Goal: Book appointment/travel/reservation

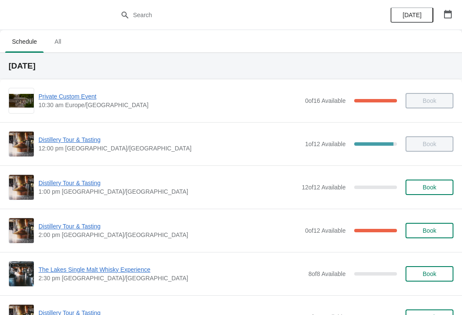
click at [51, 271] on span "The Lakes Single Malt Whisky Experience" at bounding box center [172, 269] width 266 height 9
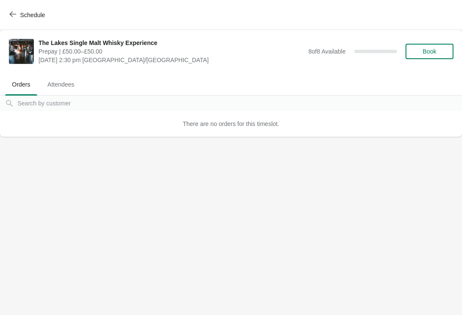
click at [21, 15] on span "Schedule" at bounding box center [32, 15] width 25 height 7
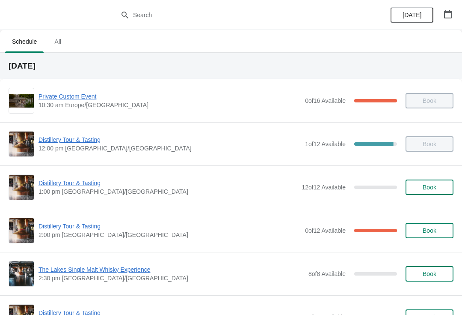
click at [44, 226] on span "Distillery Tour & Tasting" at bounding box center [170, 226] width 262 height 9
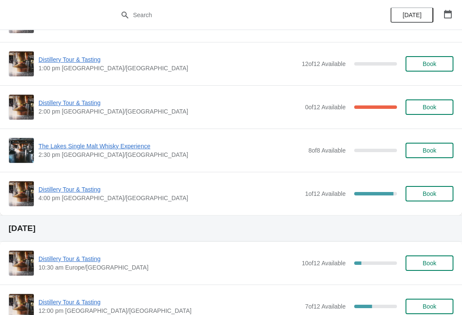
scroll to position [124, 0]
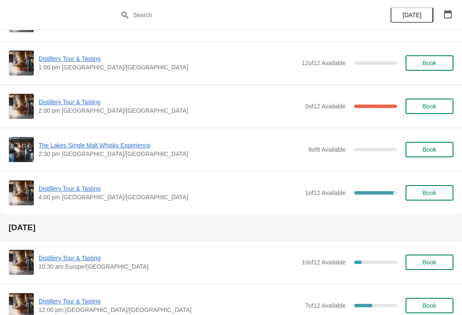
click at [79, 191] on span "Distillery Tour & Tasting" at bounding box center [170, 188] width 262 height 9
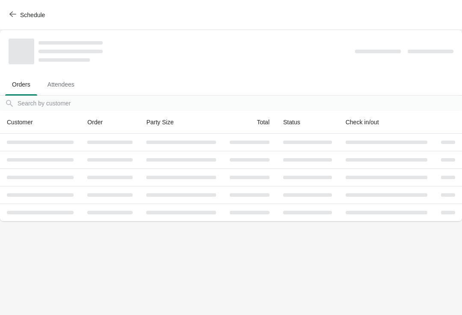
scroll to position [0, 0]
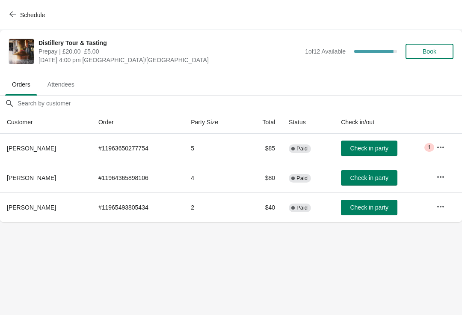
click at [434, 49] on span "Book" at bounding box center [430, 51] width 14 height 7
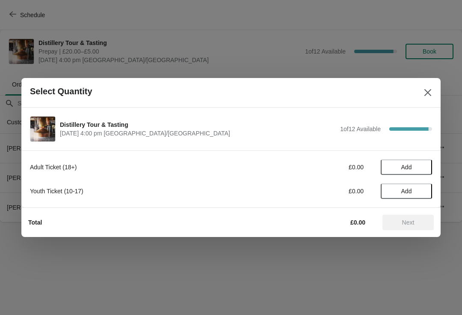
click at [412, 169] on span "Add" at bounding box center [407, 167] width 11 height 7
click at [425, 165] on icon at bounding box center [421, 167] width 9 height 9
click at [424, 227] on button "Next" at bounding box center [408, 222] width 51 height 15
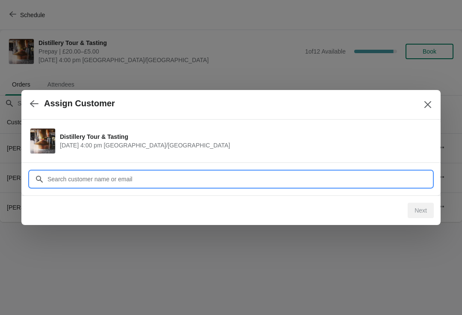
click at [177, 174] on input "Customer" at bounding box center [239, 178] width 385 height 15
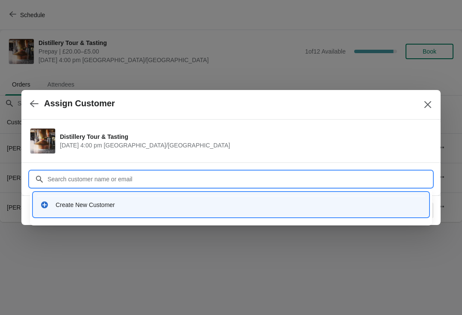
click at [118, 211] on div "Create New Customer" at bounding box center [231, 205] width 389 height 18
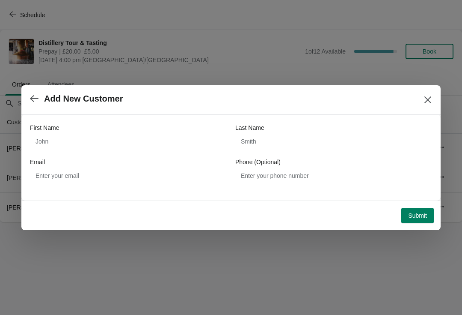
click at [34, 96] on icon "button" at bounding box center [34, 98] width 9 height 7
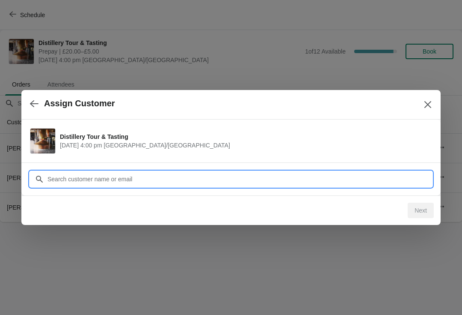
click at [132, 182] on input "Customer" at bounding box center [239, 178] width 385 height 15
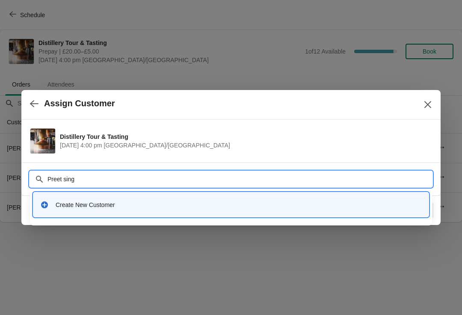
type input "Preet singh"
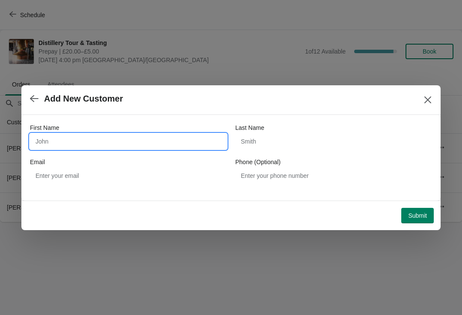
click at [176, 143] on input "First Name" at bounding box center [128, 141] width 197 height 15
type input "Preet"
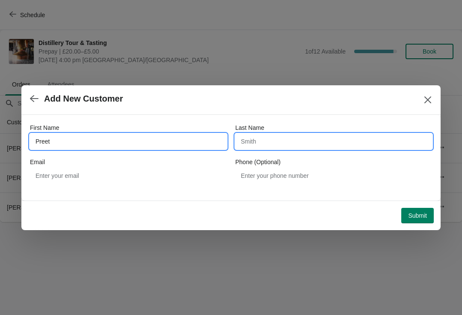
click at [295, 143] on input "Last Name" at bounding box center [334, 141] width 197 height 15
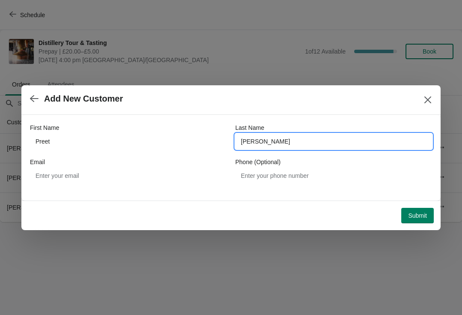
type input "Singh"
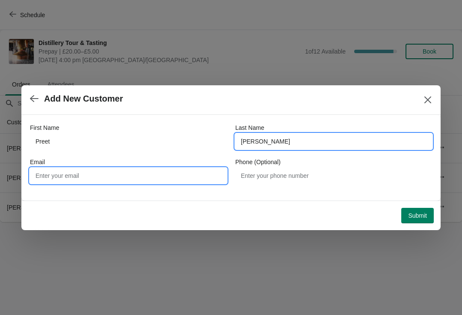
click at [159, 177] on input "Email" at bounding box center [128, 175] width 197 height 15
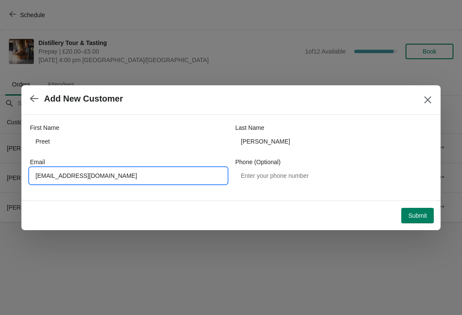
type input "Gurpreet86@hotmail.co.uk"
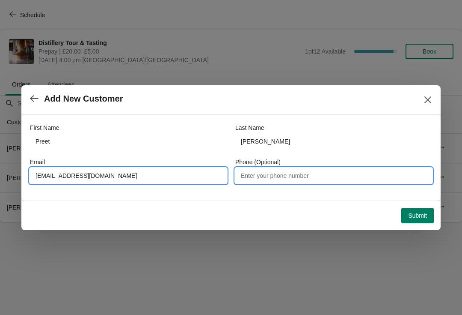
click at [308, 177] on input "Phone (Optional)" at bounding box center [334, 175] width 197 height 15
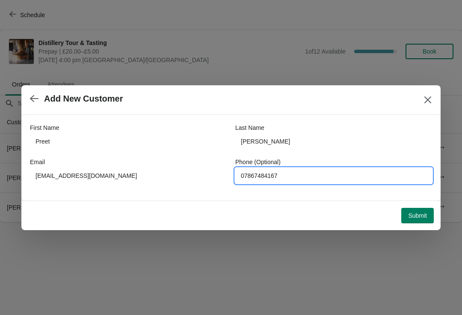
type input "07867484167"
click at [425, 221] on button "Submit" at bounding box center [418, 215] width 33 height 15
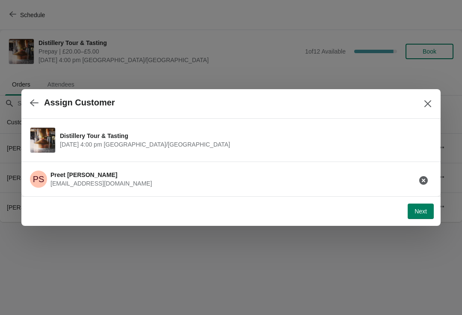
click at [418, 217] on button "Next" at bounding box center [421, 210] width 26 height 15
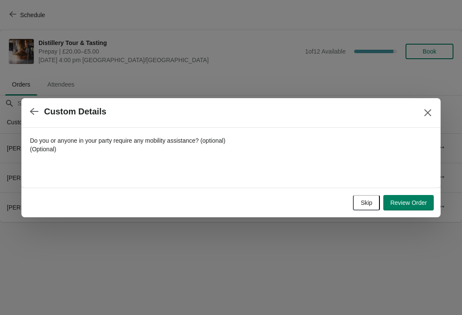
click at [413, 203] on span "Review Order" at bounding box center [409, 202] width 37 height 7
